Goal: Find specific page/section: Find specific page/section

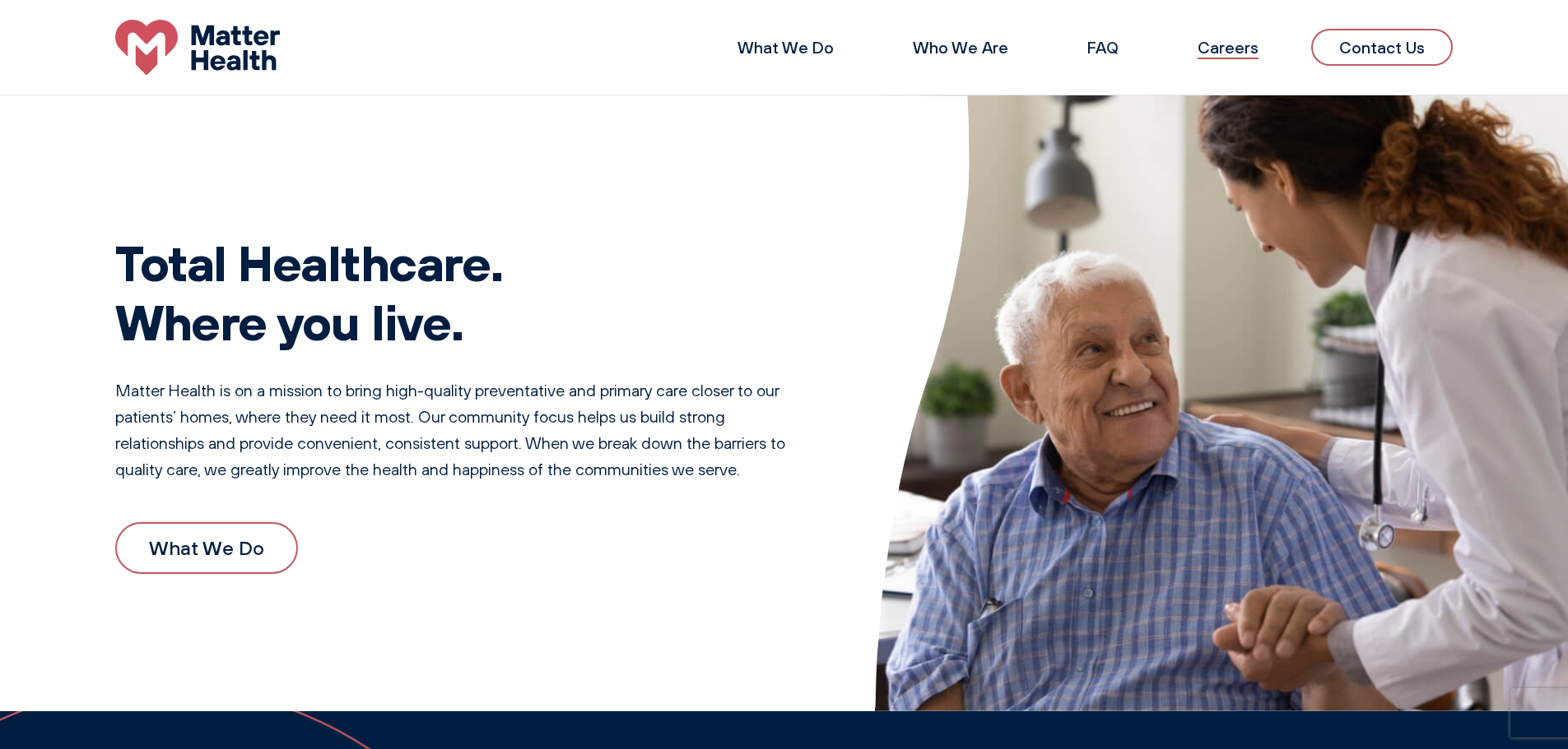
click at [1232, 47] on link "Careers" at bounding box center [1227, 47] width 61 height 21
click at [1356, 46] on link "Contact Us" at bounding box center [1381, 47] width 141 height 37
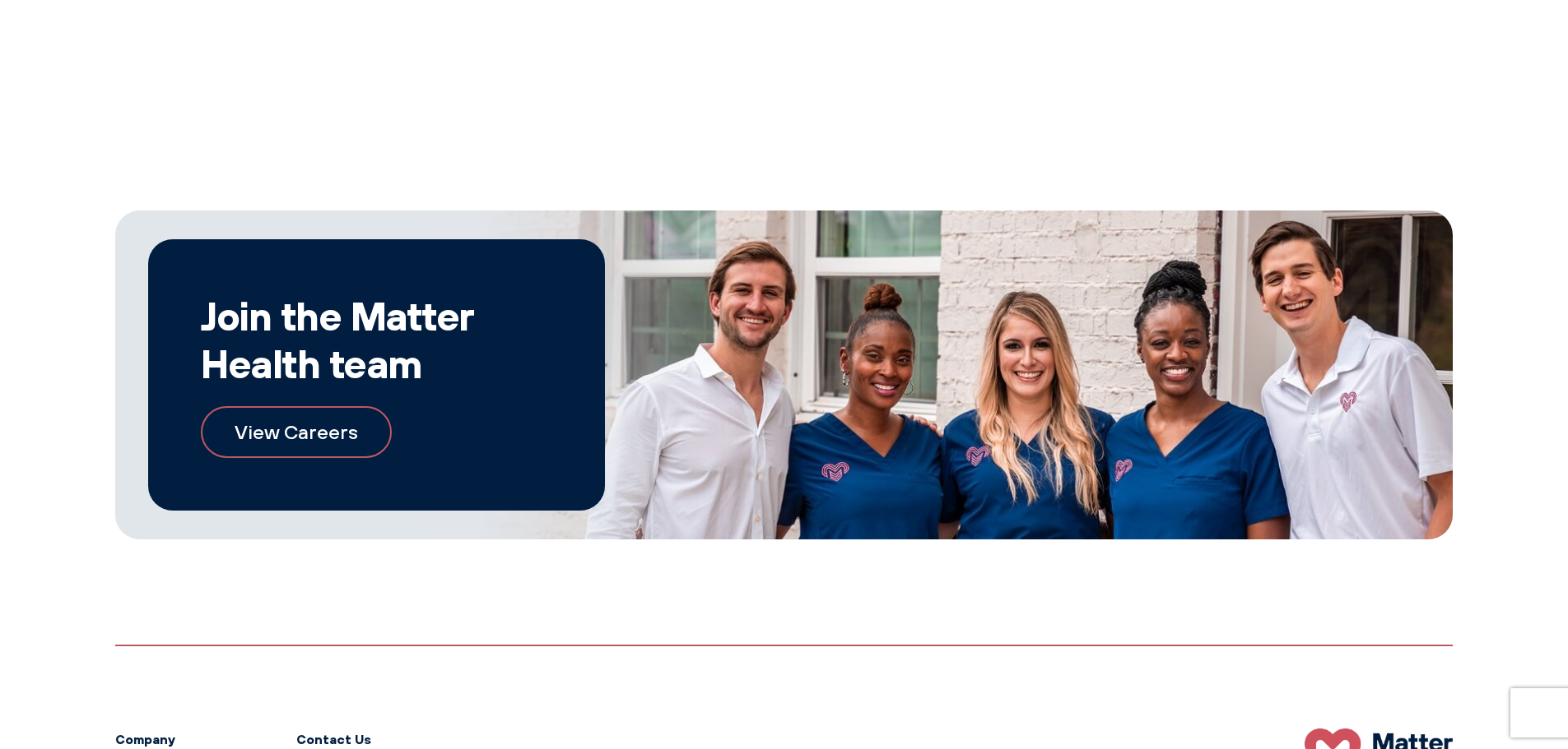
scroll to position [1009, 0]
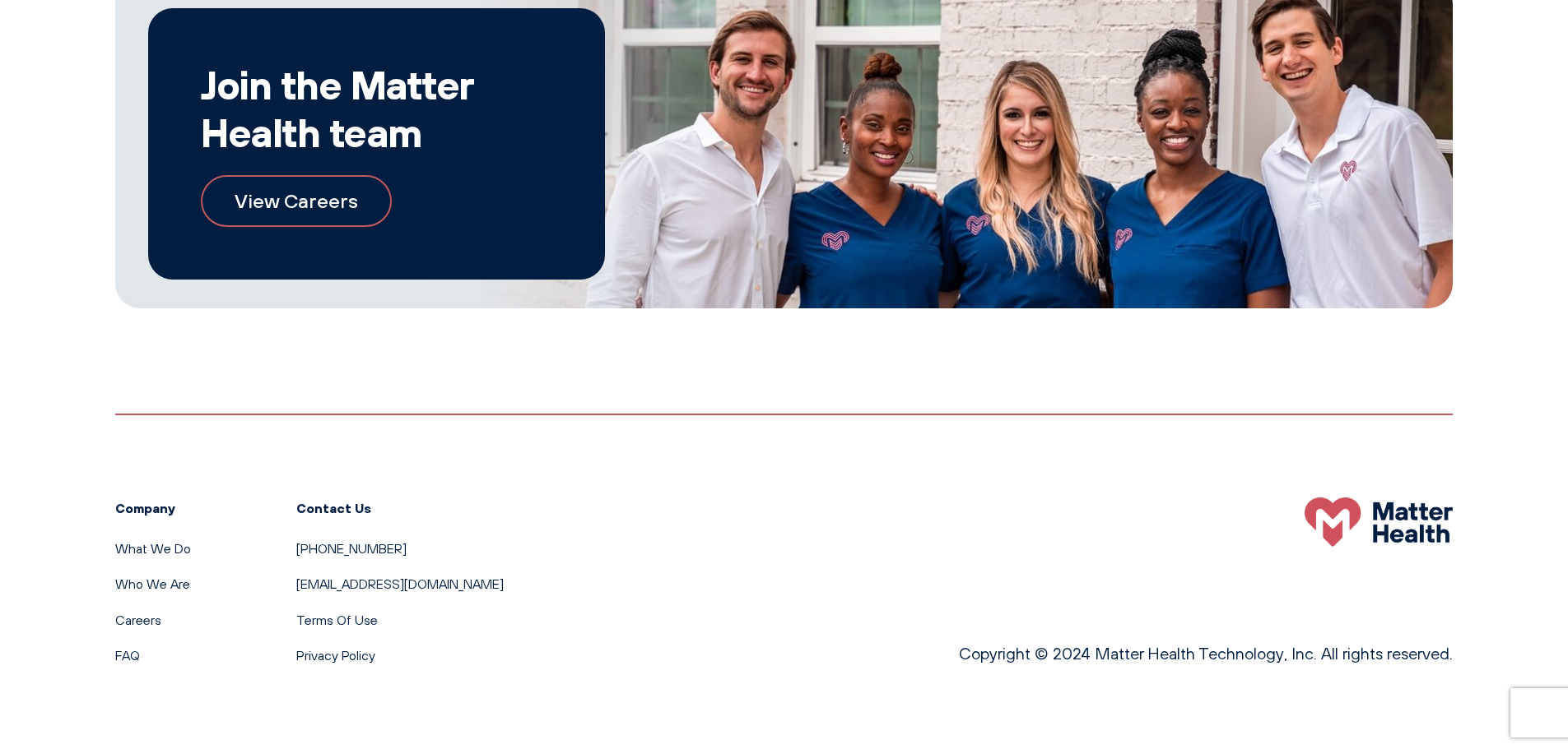
click at [295, 198] on link "View Careers" at bounding box center [296, 200] width 191 height 51
